Goal: Task Accomplishment & Management: Use online tool/utility

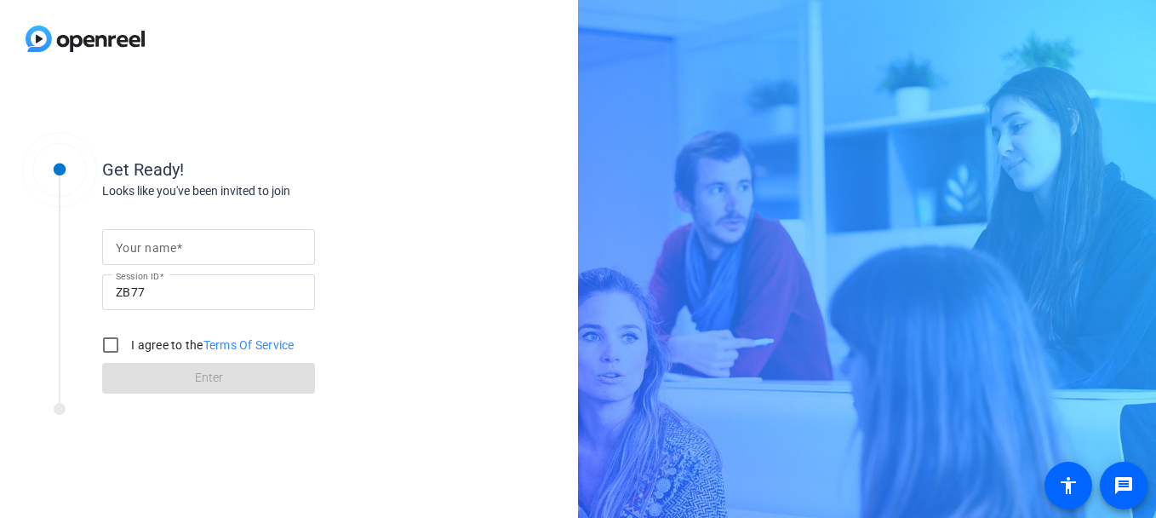
click at [246, 246] on input "Your name" at bounding box center [209, 247] width 186 height 20
type input "[PERSON_NAME]"
click at [107, 344] on input "I agree to the Terms Of Service" at bounding box center [111, 345] width 34 height 34
checkbox input "true"
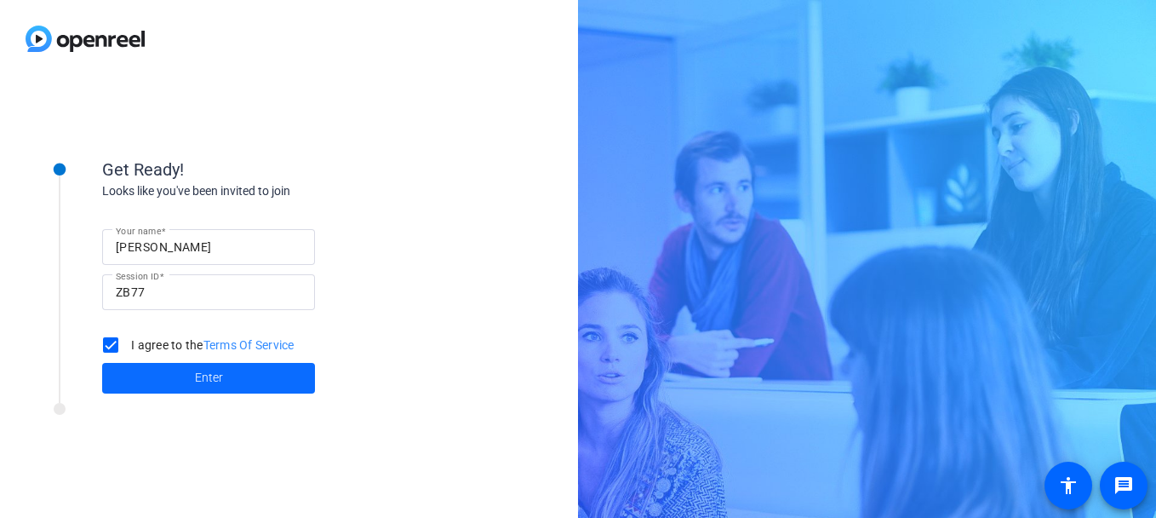
click at [135, 371] on span at bounding box center [208, 378] width 213 height 41
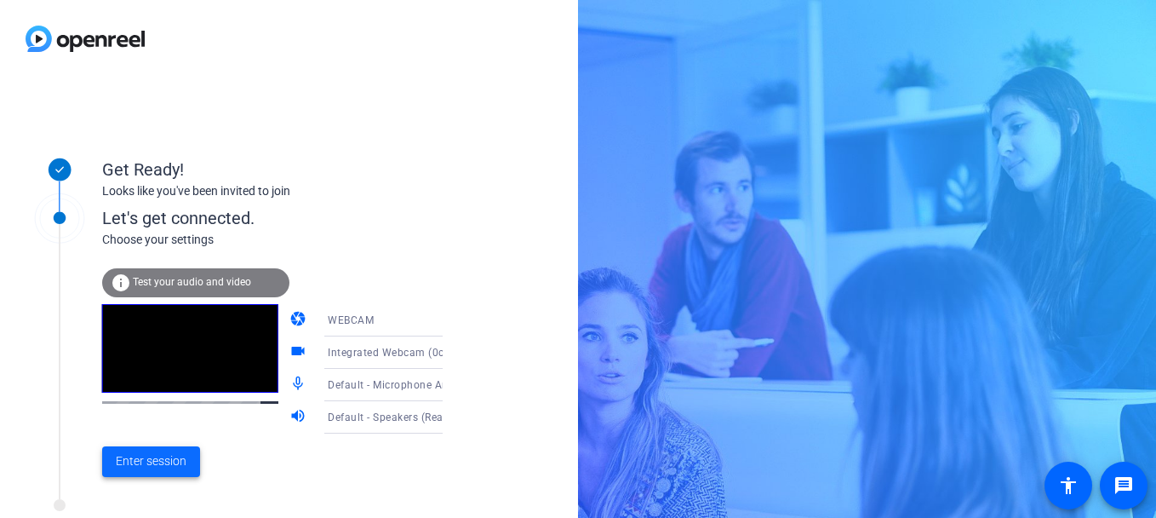
click at [142, 461] on span "Enter session" at bounding box center [151, 461] width 71 height 18
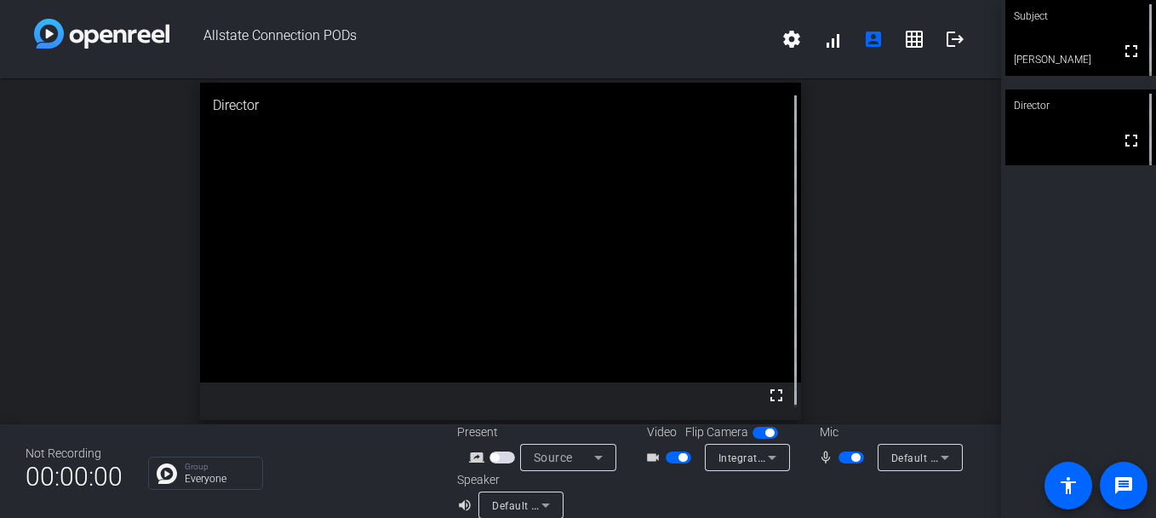
click at [141, 245] on div "open_in_new Director fullscreen" at bounding box center [500, 251] width 1001 height 346
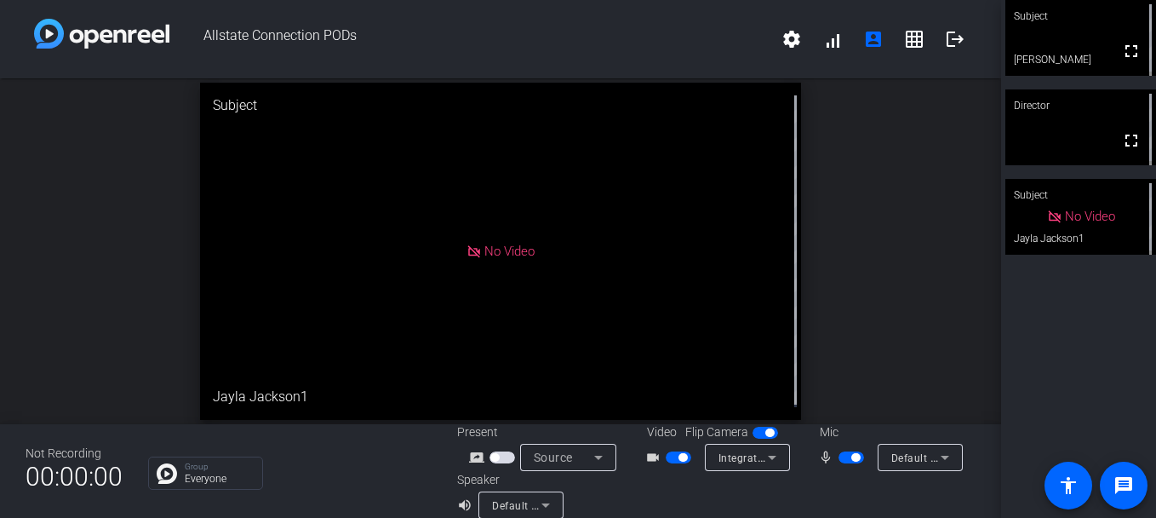
click at [179, 274] on div "open_in_new Subject No Video Jayla Jackson1" at bounding box center [500, 251] width 1001 height 346
